Goal: Task Accomplishment & Management: Manage account settings

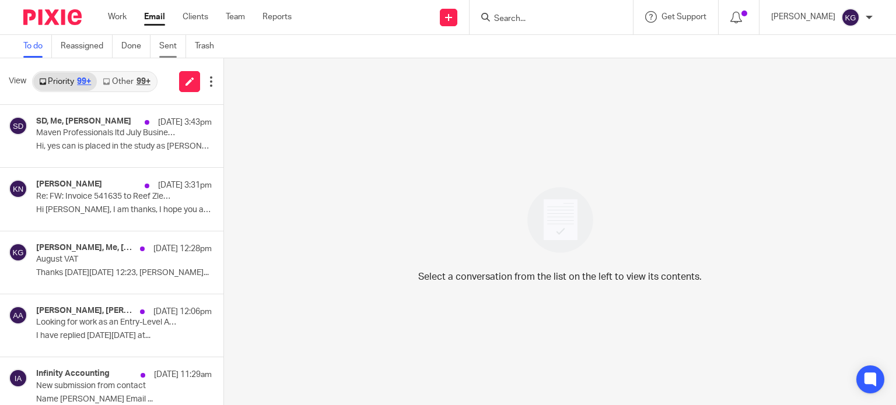
drag, startPoint x: 119, startPoint y: 22, endPoint x: 173, endPoint y: 57, distance: 64.9
click at [119, 22] on link "Work" at bounding box center [117, 17] width 19 height 12
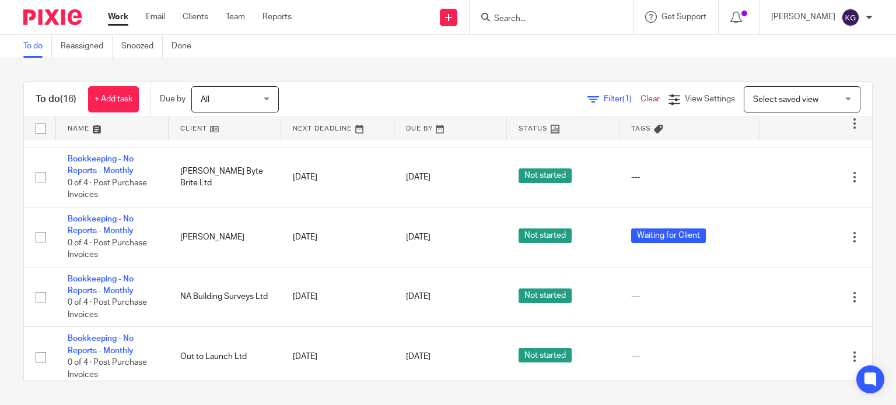
scroll to position [350, 0]
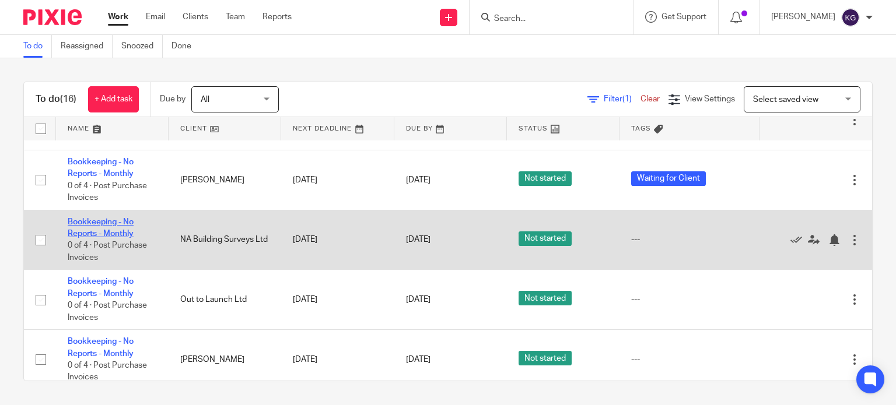
click at [118, 236] on link "Bookkeeping - No Reports - Monthly" at bounding box center [101, 228] width 66 height 20
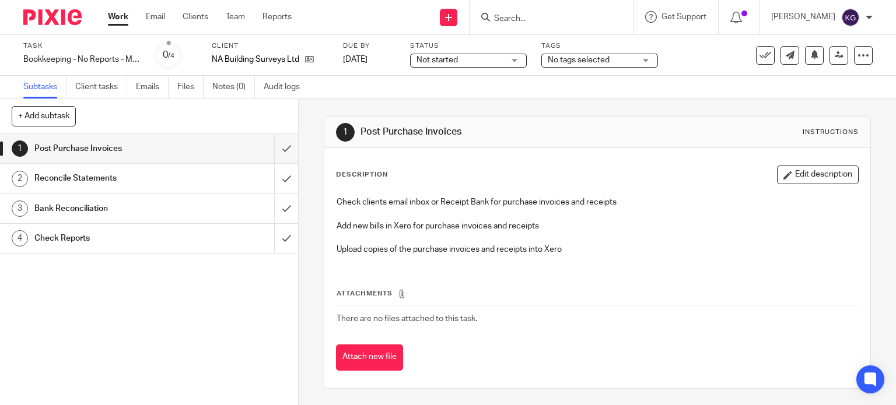
click at [544, 25] on div at bounding box center [550, 17] width 163 height 34
click at [508, 24] on div at bounding box center [550, 17] width 163 height 34
click at [503, 16] on input "Search" at bounding box center [545, 19] width 105 height 10
type input "haves"
click at [552, 38] on link at bounding box center [562, 45] width 145 height 17
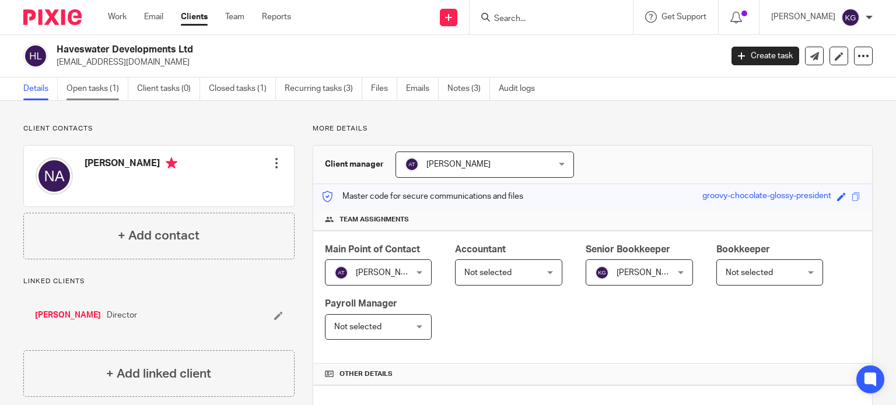
click at [96, 91] on link "Open tasks (1)" at bounding box center [97, 89] width 62 height 23
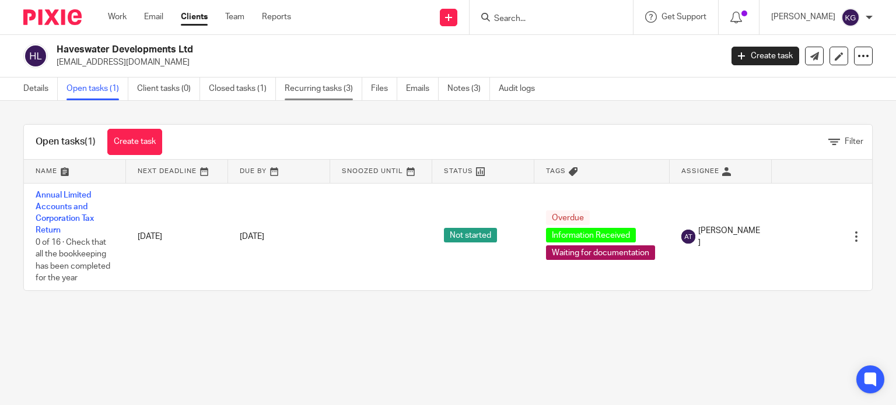
click at [301, 92] on link "Recurring tasks (3)" at bounding box center [324, 89] width 78 height 23
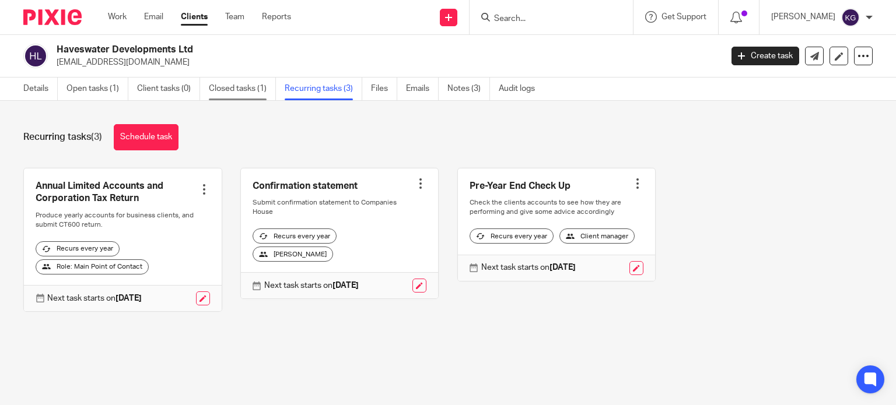
click at [240, 93] on link "Closed tasks (1)" at bounding box center [242, 89] width 67 height 23
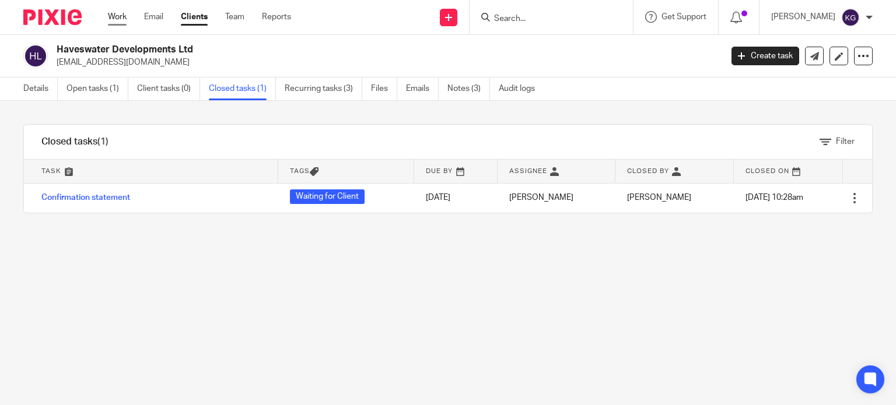
click at [124, 11] on link "Work" at bounding box center [117, 17] width 19 height 12
